Goal: Task Accomplishment & Management: Manage account settings

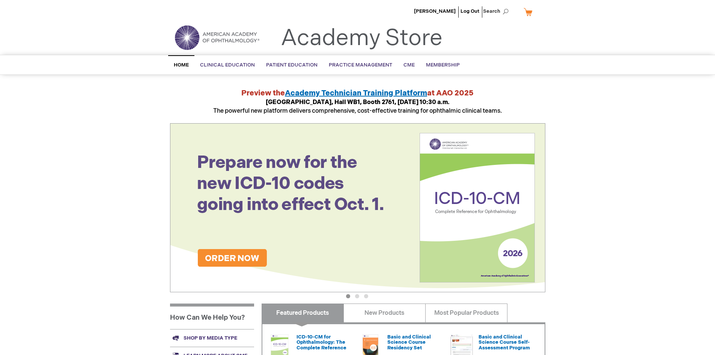
click at [187, 36] on img at bounding box center [217, 37] width 90 height 27
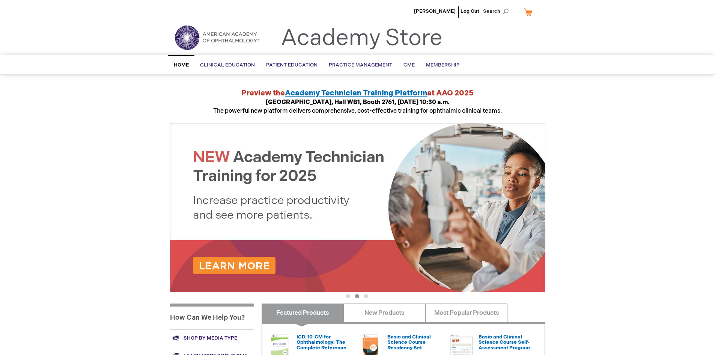
click at [184, 65] on span "Home" at bounding box center [181, 65] width 15 height 6
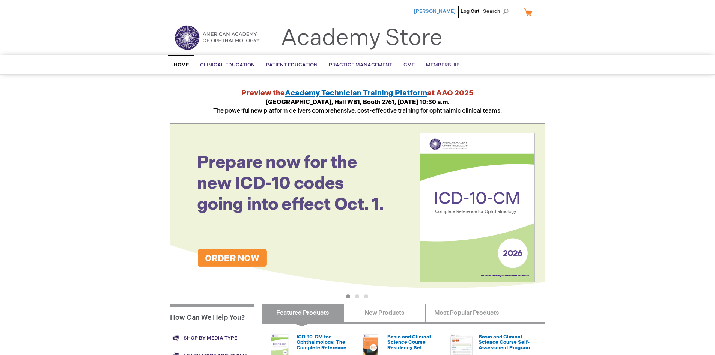
click at [446, 11] on span "[PERSON_NAME]" at bounding box center [435, 11] width 42 height 6
